Goal: Information Seeking & Learning: Learn about a topic

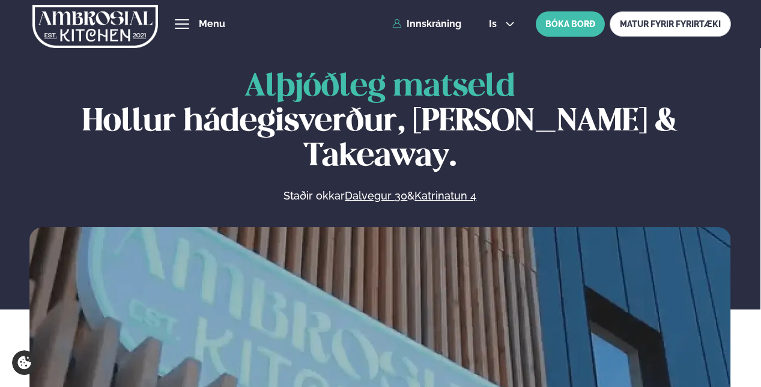
scroll to position [541, 0]
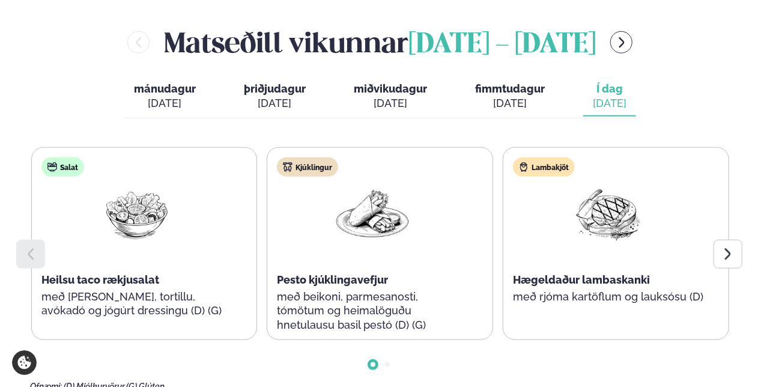
click at [721, 240] on div at bounding box center [728, 254] width 29 height 29
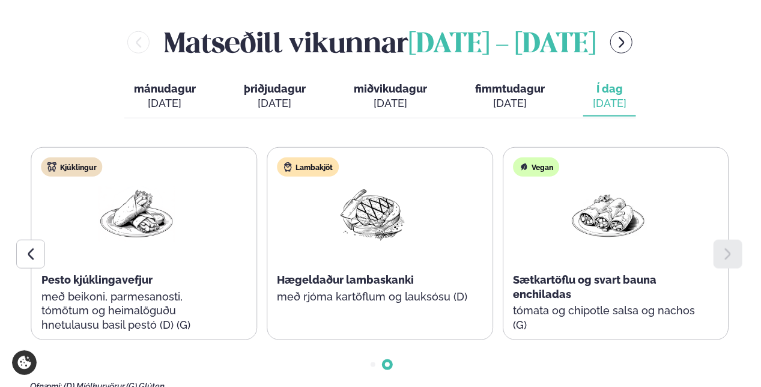
click at [24, 247] on icon at bounding box center [30, 254] width 14 height 14
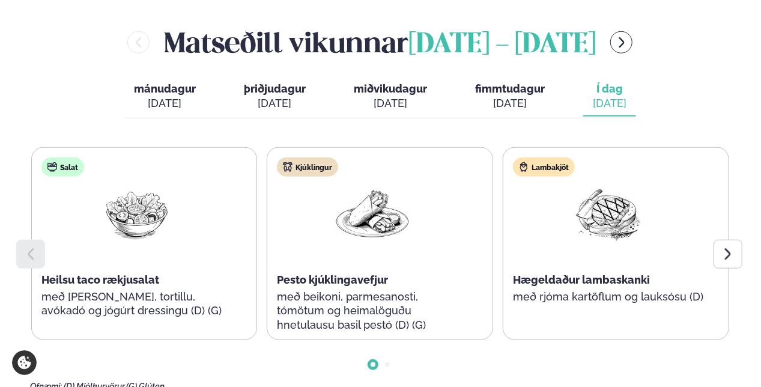
click at [302, 340] on div "Salat Heilsu taco rækjusalat með [PERSON_NAME], tortillu, avókadó og jógúrt dre…" at bounding box center [380, 269] width 700 height 244
click at [628, 36] on icon "menu-btn-right" at bounding box center [621, 42] width 13 height 13
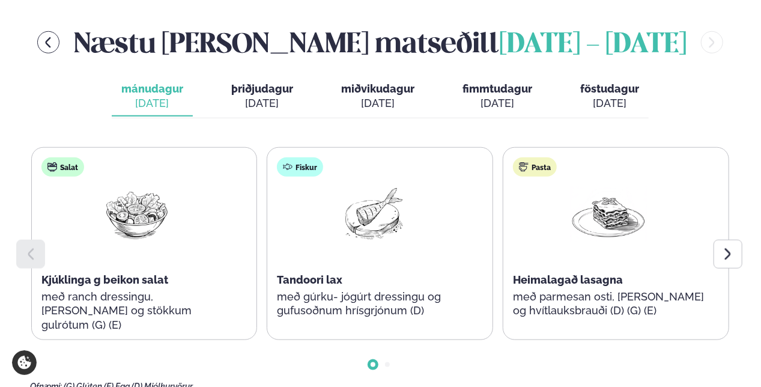
click at [728, 247] on icon at bounding box center [728, 254] width 14 height 14
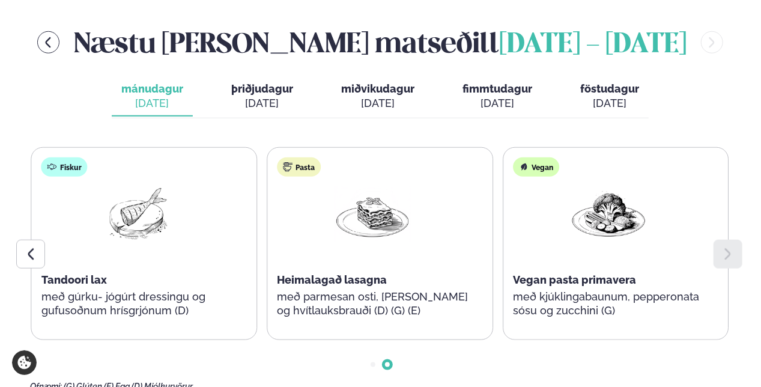
click at [259, 96] on div "[DATE]" at bounding box center [262, 103] width 62 height 14
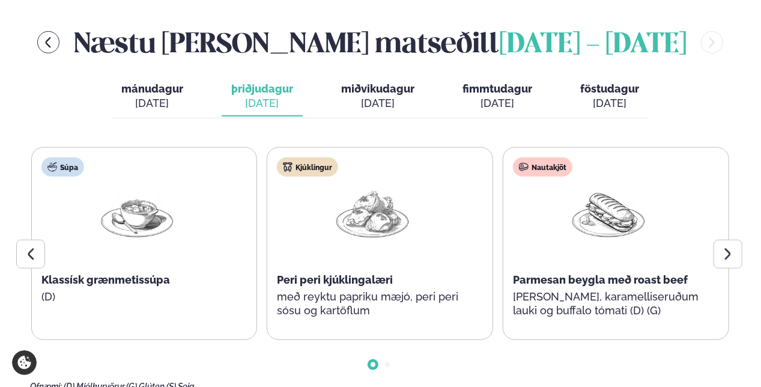
click at [724, 247] on icon at bounding box center [728, 254] width 14 height 14
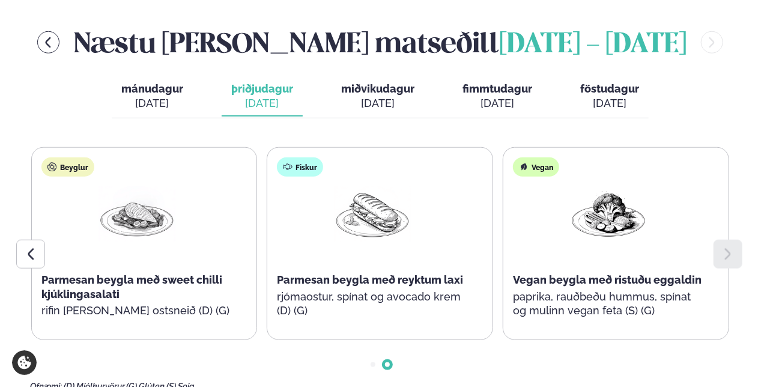
click at [35, 247] on icon at bounding box center [30, 254] width 14 height 14
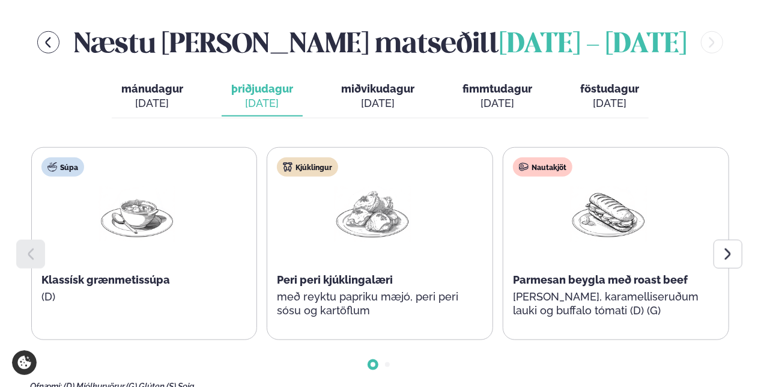
click at [384, 82] on span "miðvikudagur" at bounding box center [377, 88] width 73 height 13
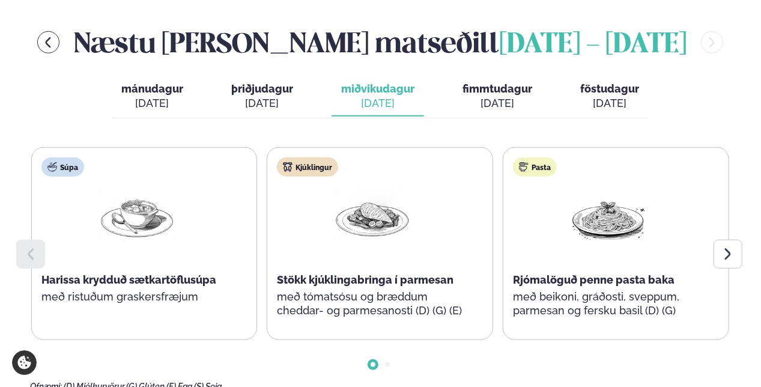
click at [724, 247] on icon at bounding box center [728, 254] width 14 height 14
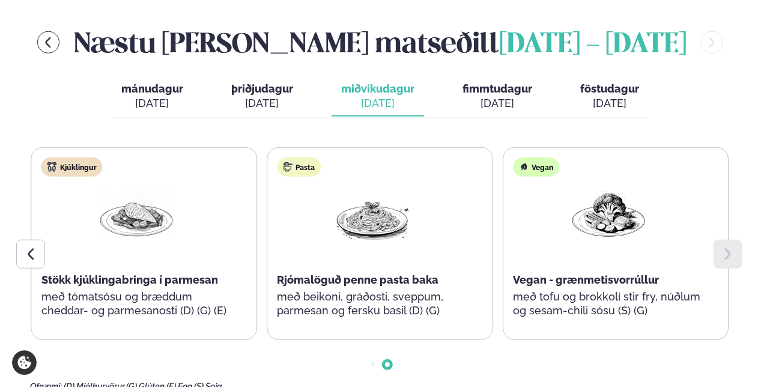
click at [506, 96] on div "[DATE]" at bounding box center [497, 103] width 70 height 14
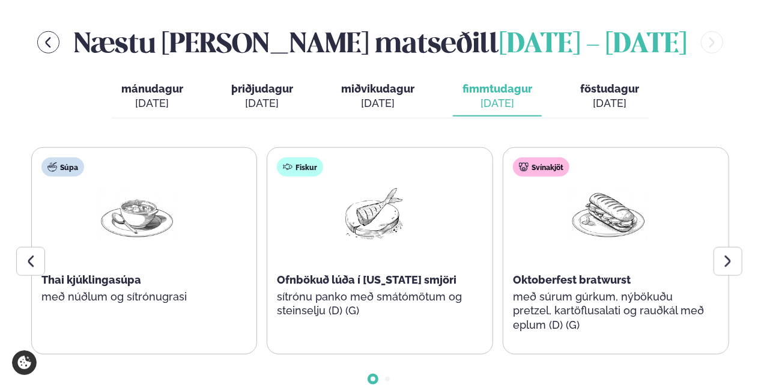
click at [726, 254] on icon at bounding box center [728, 261] width 14 height 14
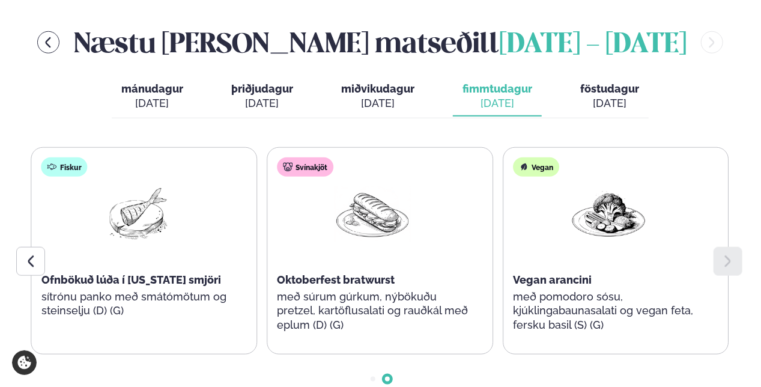
click at [604, 96] on div "[DATE]" at bounding box center [609, 103] width 59 height 14
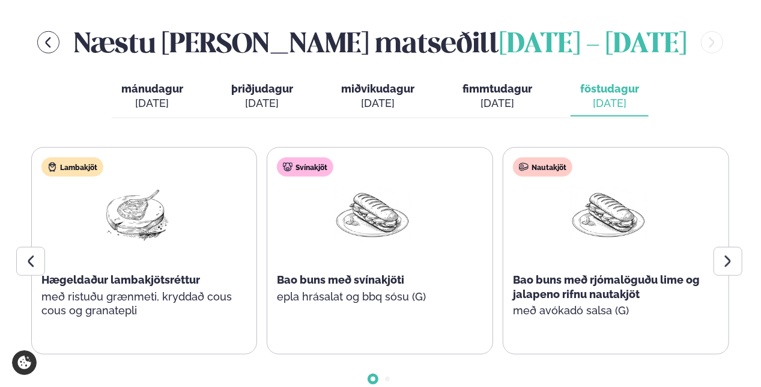
click at [729, 255] on icon at bounding box center [728, 260] width 6 height 11
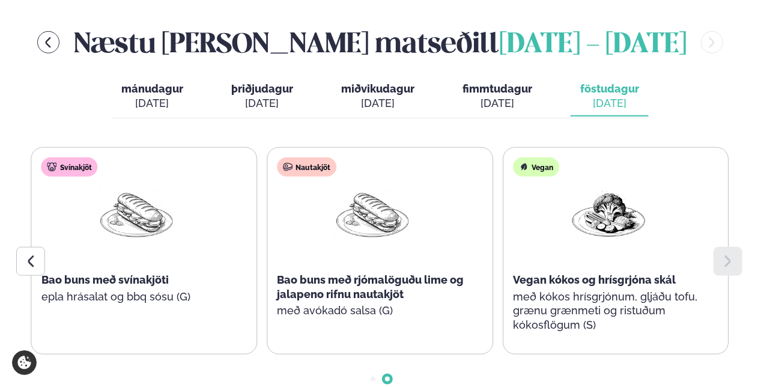
click at [23, 254] on icon at bounding box center [30, 261] width 14 height 14
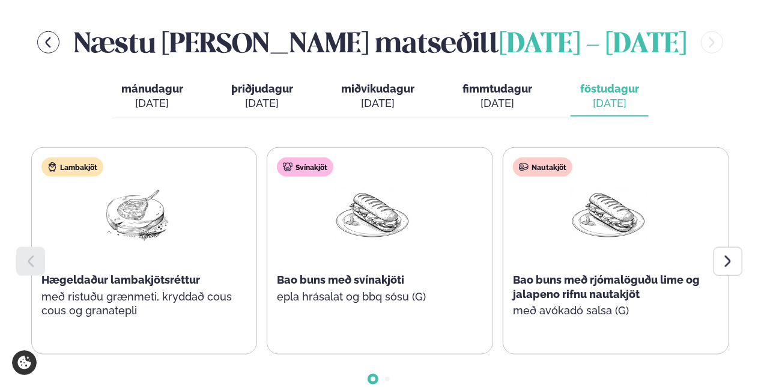
click at [23, 254] on icon at bounding box center [30, 261] width 14 height 14
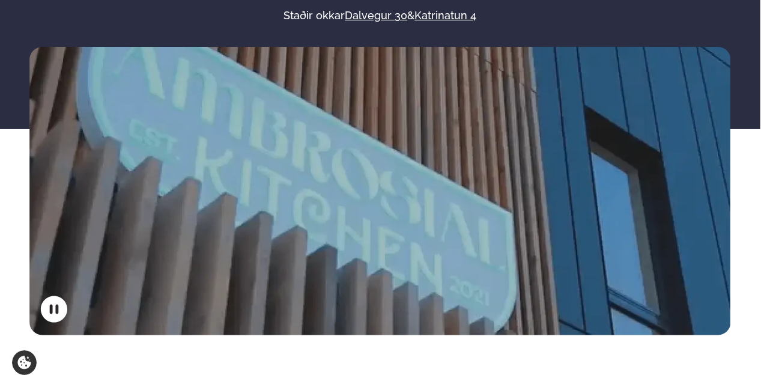
scroll to position [0, 0]
